Goal: Information Seeking & Learning: Check status

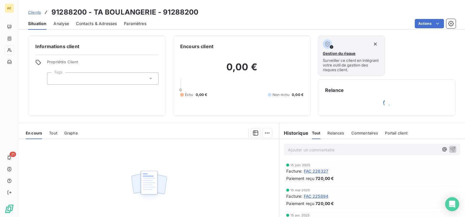
click at [102, 98] on div "Informations client Propriétés Client Tags" at bounding box center [97, 76] width 138 height 81
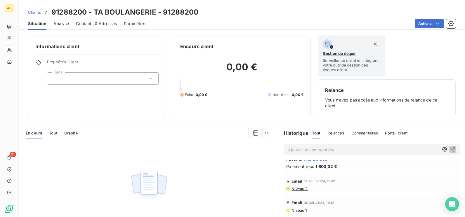
click at [57, 79] on div at bounding box center [103, 78] width 112 height 12
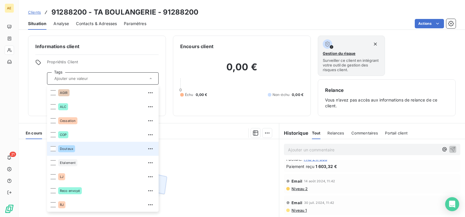
scroll to position [29, 0]
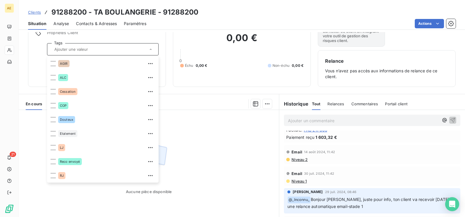
click at [80, 192] on div "Aucune pièce disponible" at bounding box center [149, 166] width 260 height 112
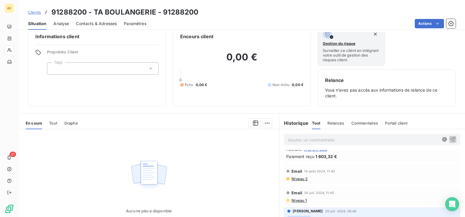
scroll to position [0, 0]
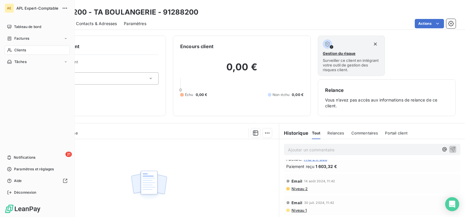
click at [18, 49] on span "Clients" at bounding box center [20, 50] width 12 height 5
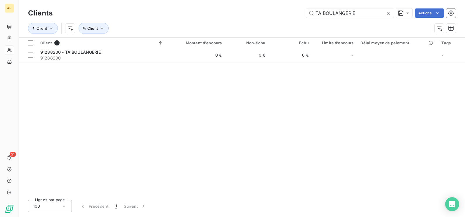
click at [387, 14] on icon at bounding box center [388, 13] width 3 height 3
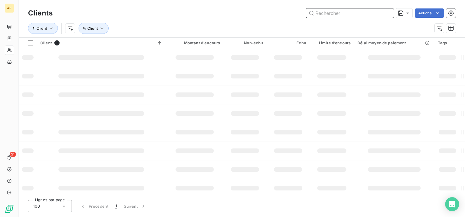
click at [325, 13] on input "text" at bounding box center [350, 12] width 88 height 9
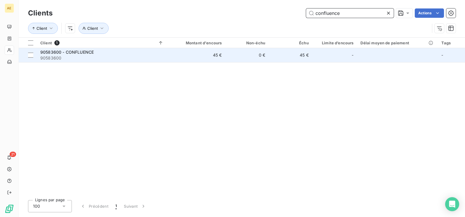
type input "confluence"
click at [65, 54] on span "90583600 - CONFLUENCE" at bounding box center [66, 52] width 53 height 5
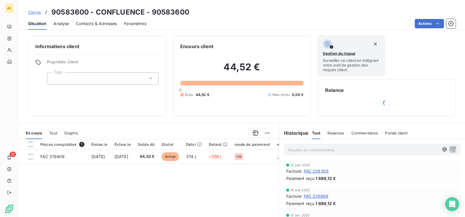
click at [296, 133] on h6 "Historique" at bounding box center [293, 133] width 29 height 7
click at [314, 135] on span "Tout" at bounding box center [316, 133] width 9 height 5
click at [289, 134] on h6 "Historique" at bounding box center [293, 133] width 29 height 7
click at [55, 131] on span "Tout" at bounding box center [53, 133] width 8 height 5
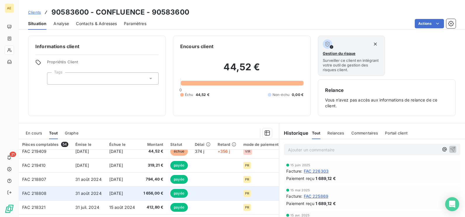
scroll to position [146, 0]
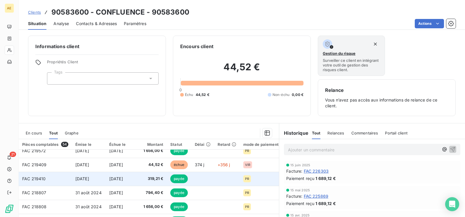
click at [117, 178] on span "[DATE]" at bounding box center [116, 178] width 14 height 5
